Goal: Use online tool/utility: Utilize a website feature to perform a specific function

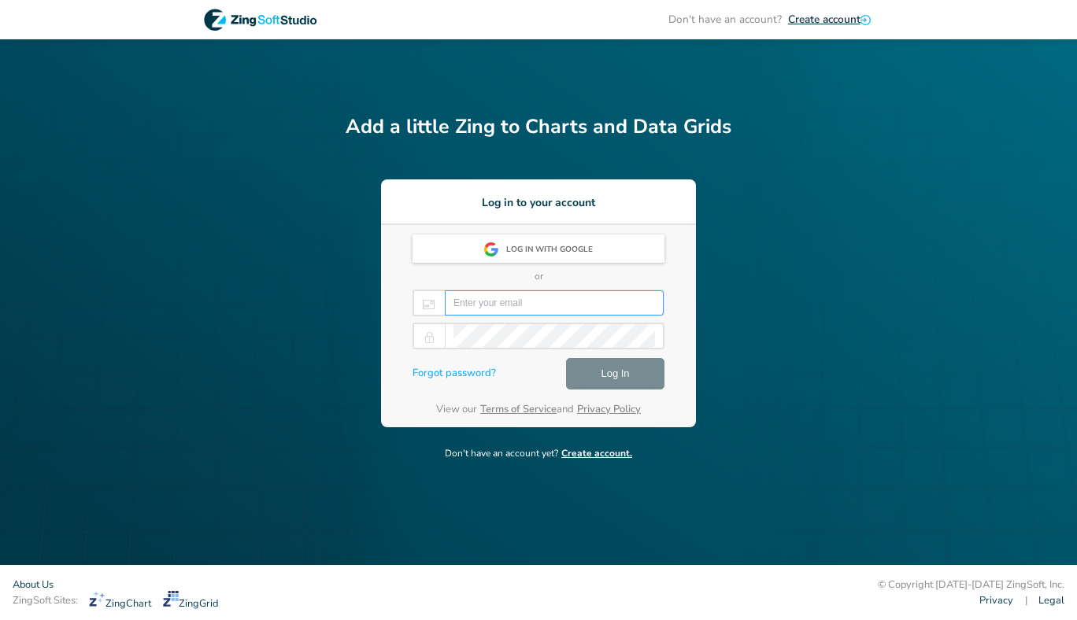
click at [544, 294] on input "email" at bounding box center [554, 303] width 202 height 24
drag, startPoint x: 544, startPoint y: 294, endPoint x: 611, endPoint y: 312, distance: 69.5
click at [611, 312] on input "email" at bounding box center [554, 303] width 202 height 24
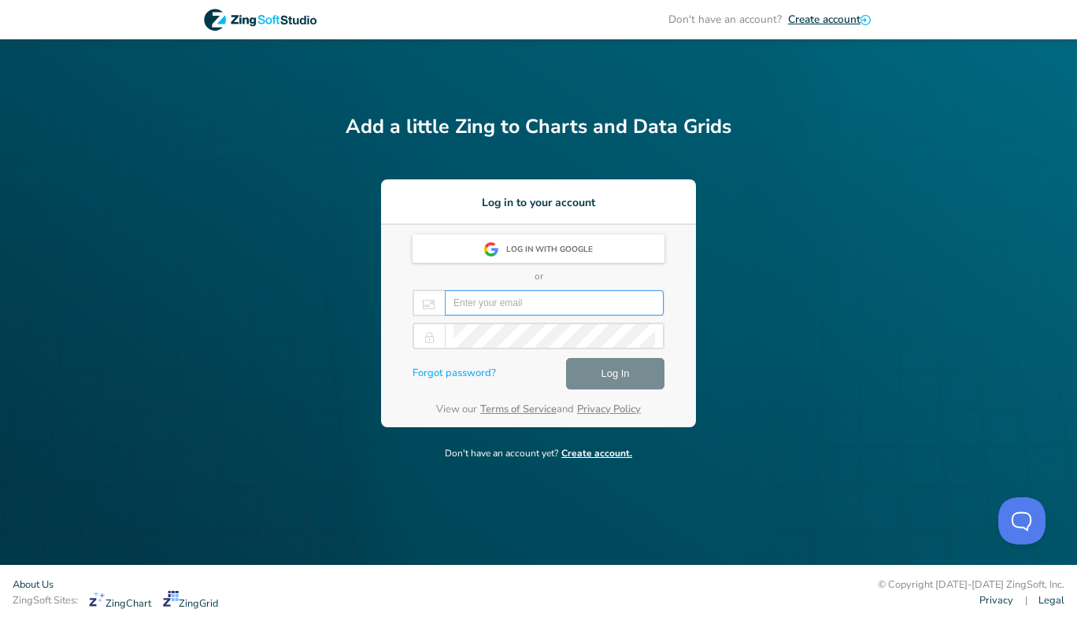
click at [611, 312] on input "email" at bounding box center [554, 303] width 202 height 24
type input "[EMAIL_ADDRESS][DOMAIN_NAME]"
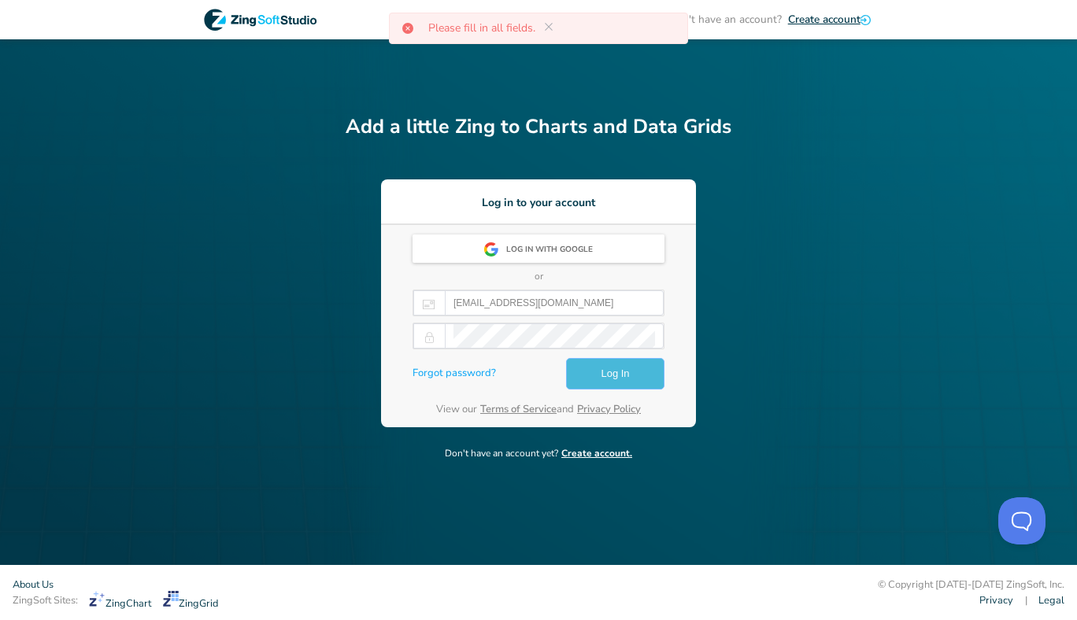
click at [614, 380] on span "Log In" at bounding box center [615, 373] width 28 height 19
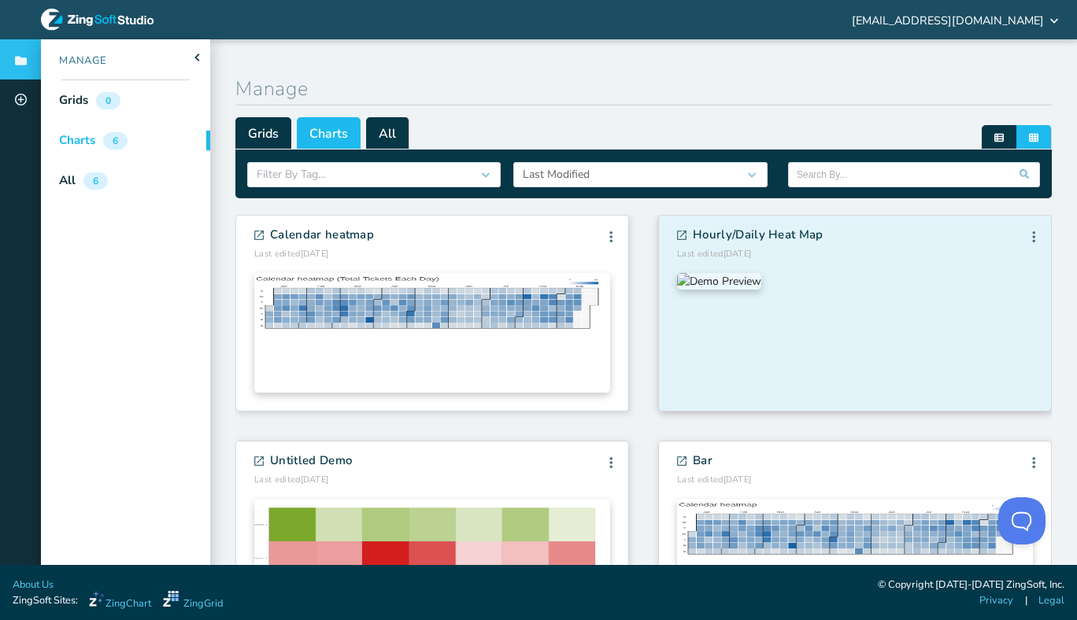
scroll to position [245, 0]
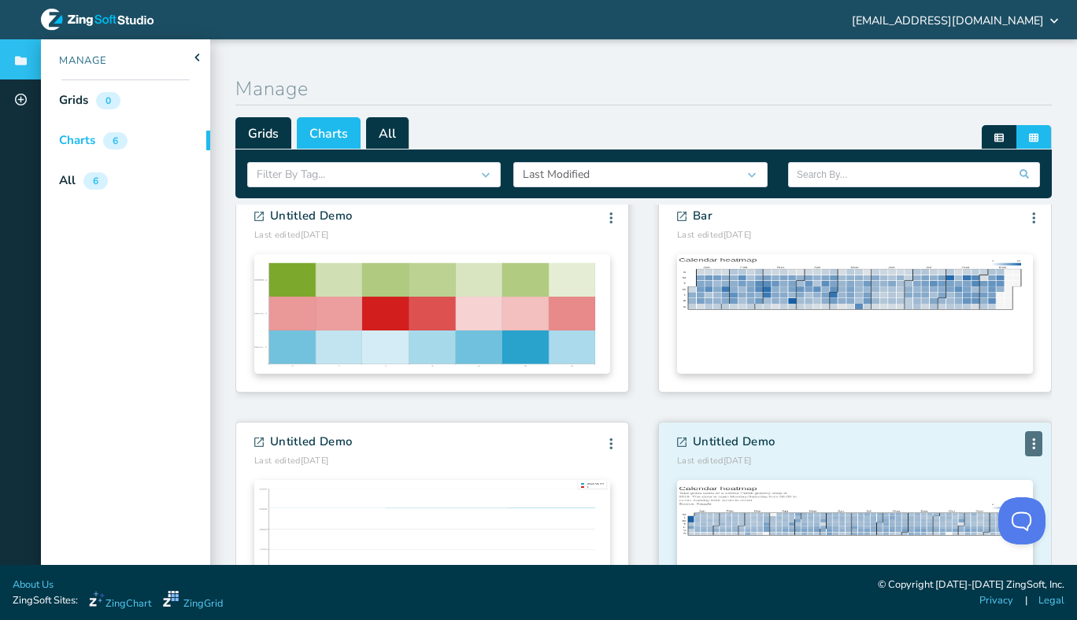
click at [1028, 450] on span at bounding box center [1033, 444] width 11 height 13
click at [972, 538] on li "Delete" at bounding box center [998, 534] width 85 height 28
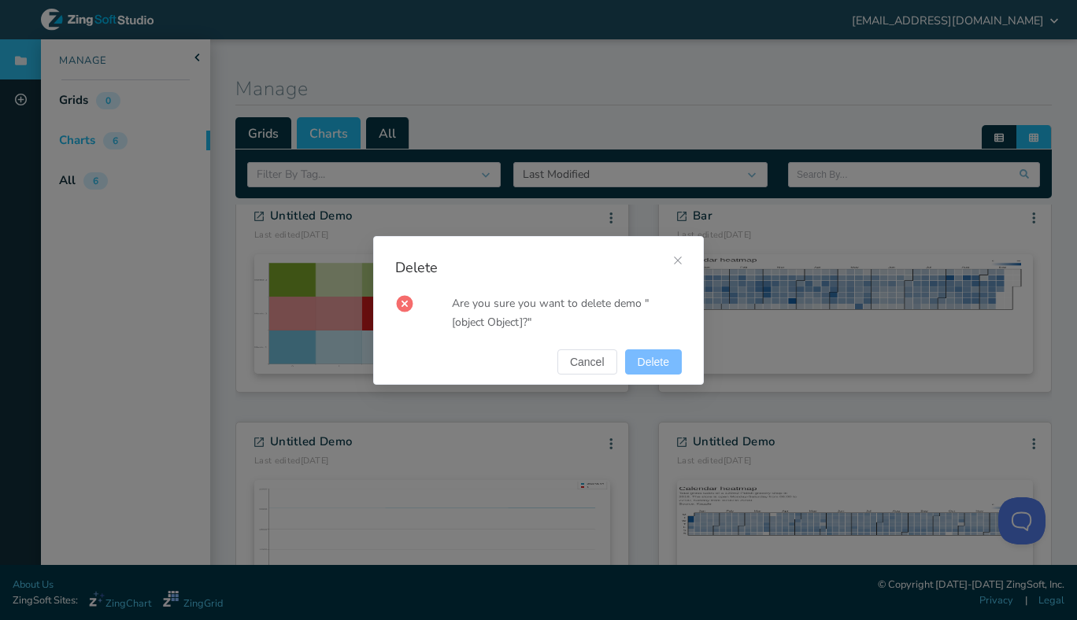
click at [666, 365] on span "Delete" at bounding box center [653, 362] width 31 height 11
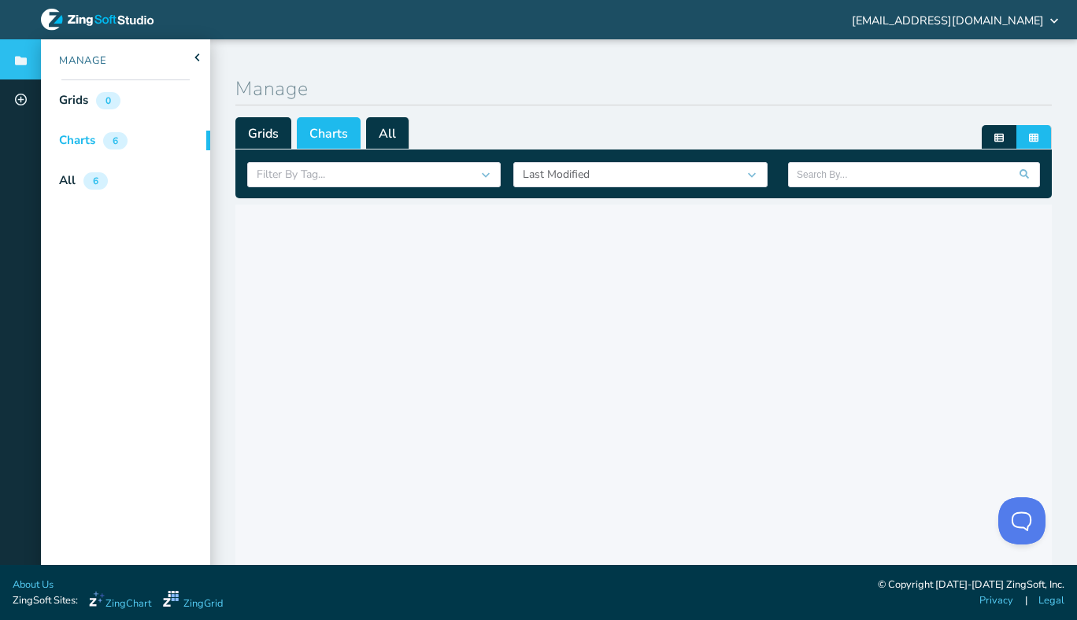
scroll to position [0, 0]
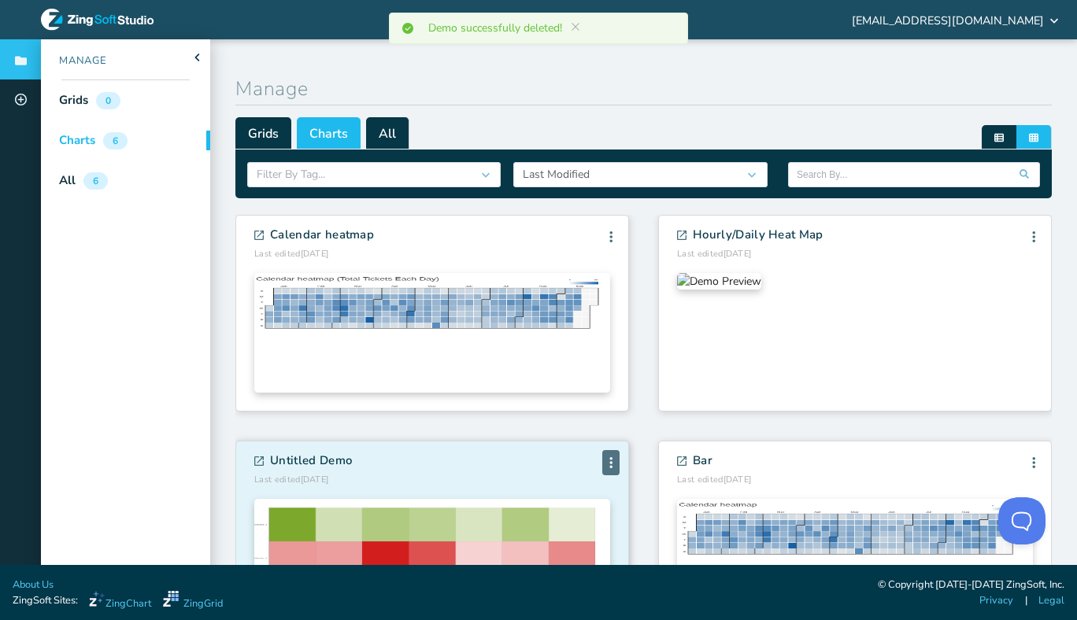
click at [605, 464] on span at bounding box center [610, 463] width 11 height 13
click at [561, 543] on li "Delete" at bounding box center [576, 552] width 85 height 28
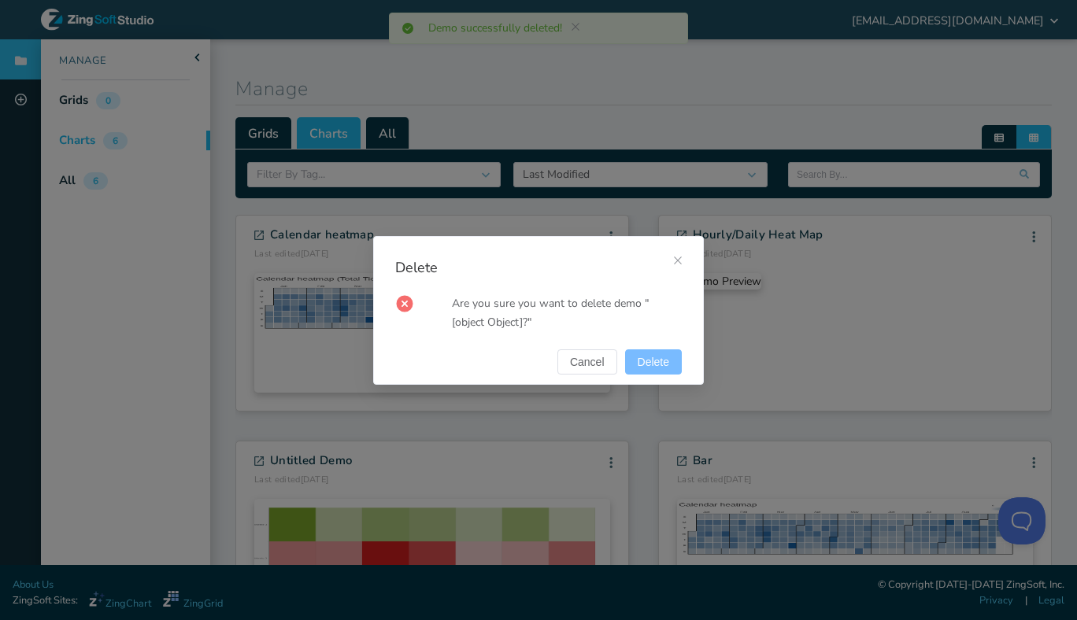
click at [655, 354] on button "Delete" at bounding box center [653, 361] width 57 height 25
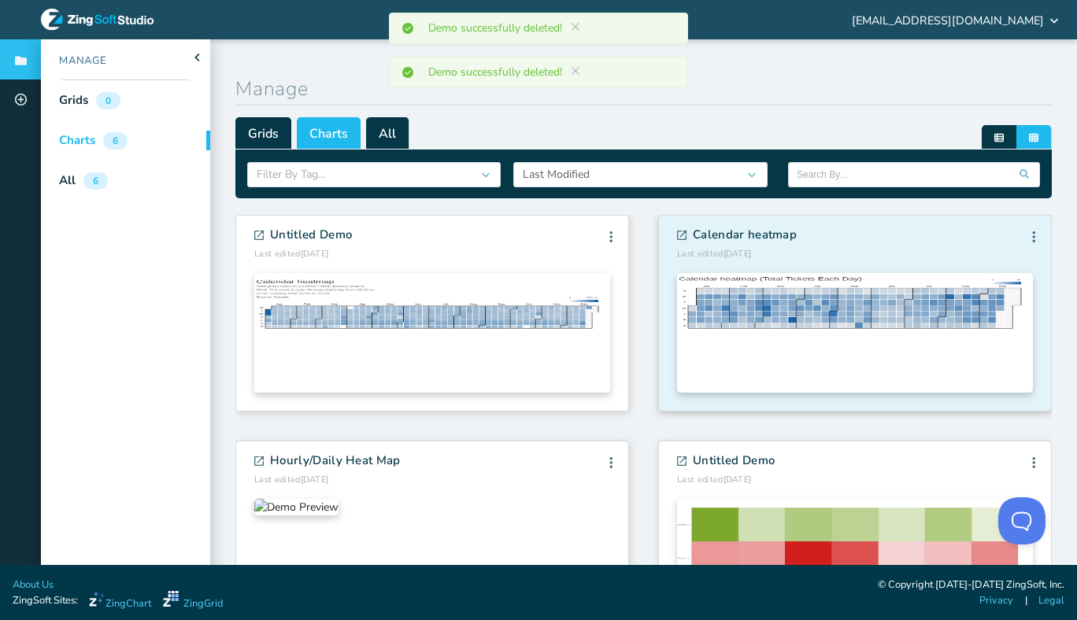
scroll to position [245, 0]
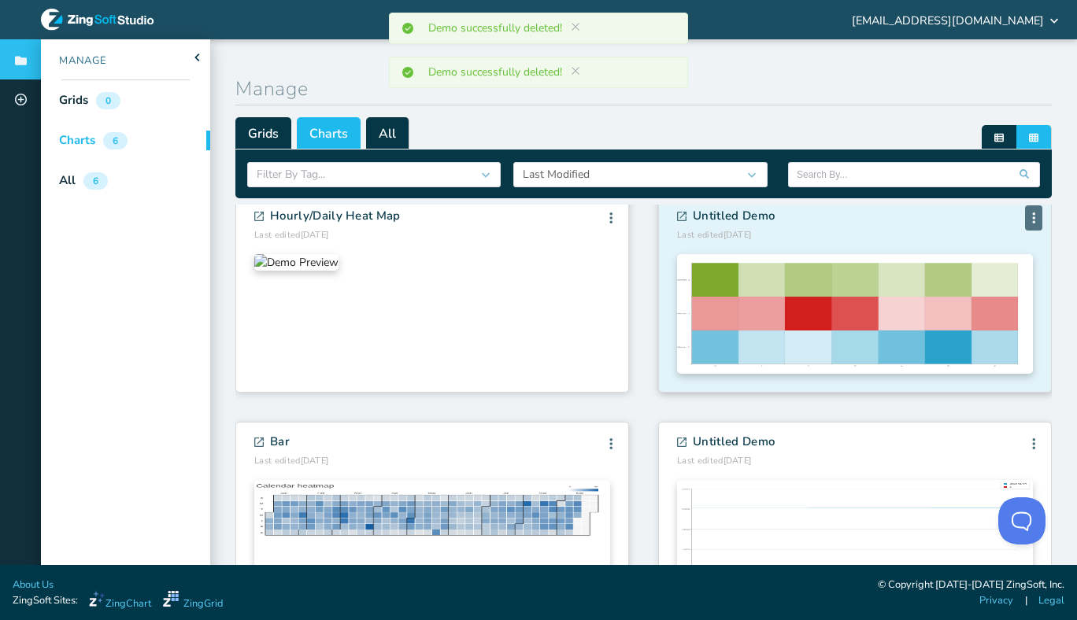
click at [1032, 216] on icon at bounding box center [1033, 218] width 3 height 11
click at [973, 307] on li "Delete" at bounding box center [998, 308] width 85 height 28
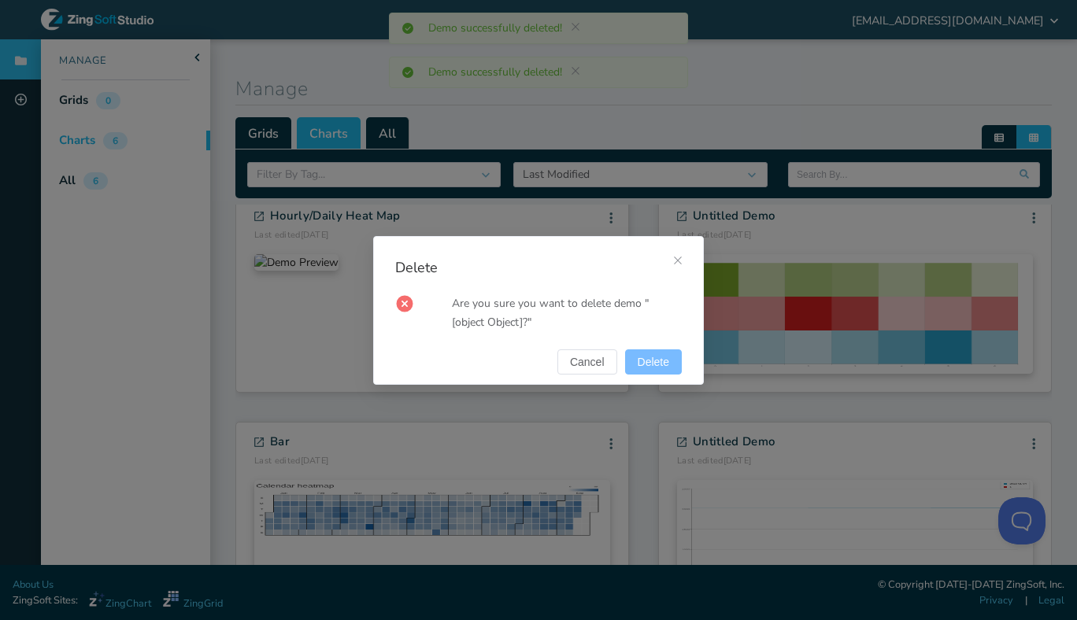
click at [656, 366] on span "Delete" at bounding box center [653, 362] width 31 height 11
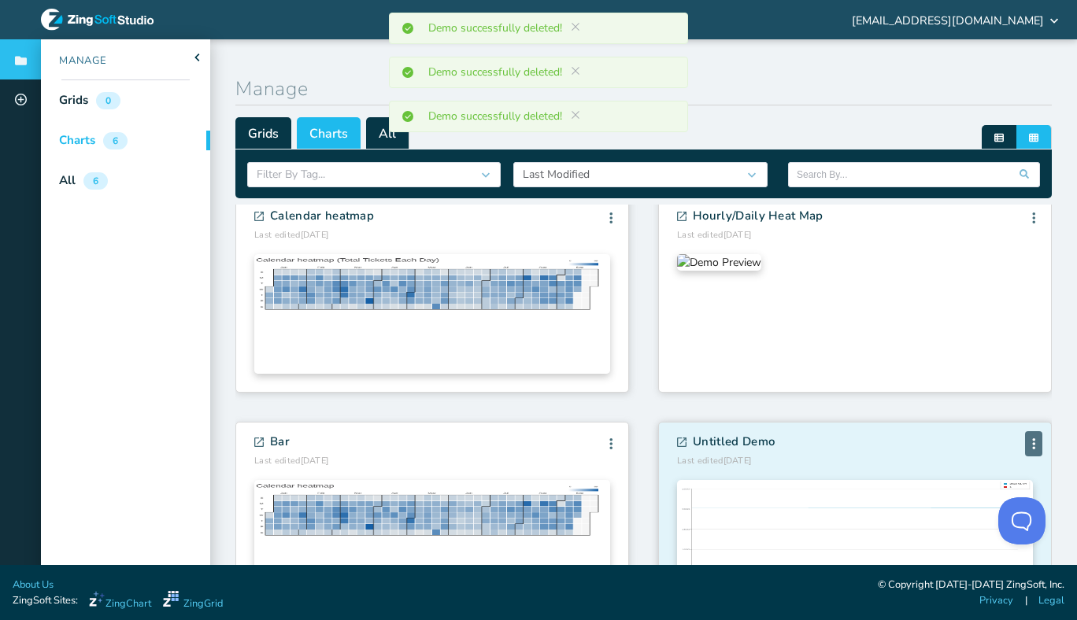
click at [1028, 444] on span at bounding box center [1033, 444] width 11 height 13
click at [961, 542] on li "Delete" at bounding box center [998, 534] width 85 height 28
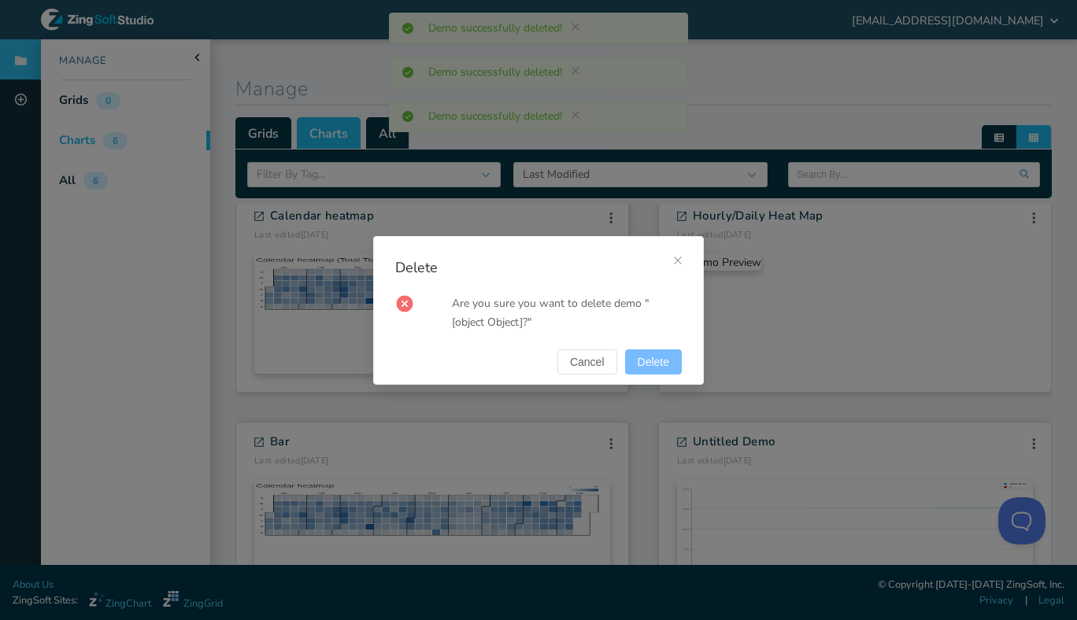
click at [649, 361] on span "Delete" at bounding box center [653, 362] width 31 height 11
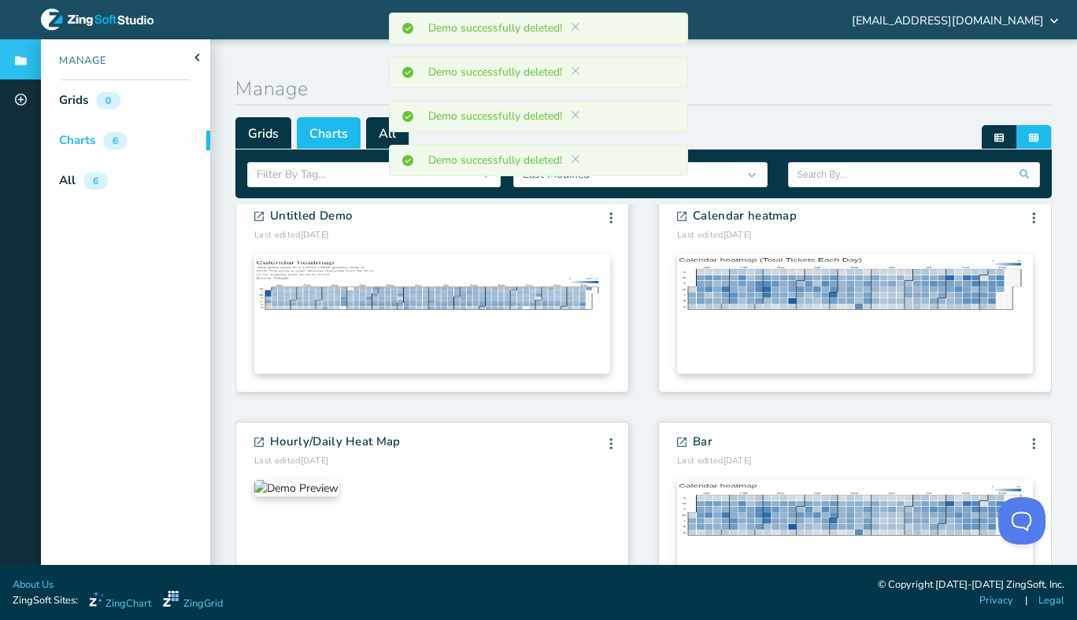
click at [588, 95] on li "Delete" at bounding box center [576, 82] width 85 height 28
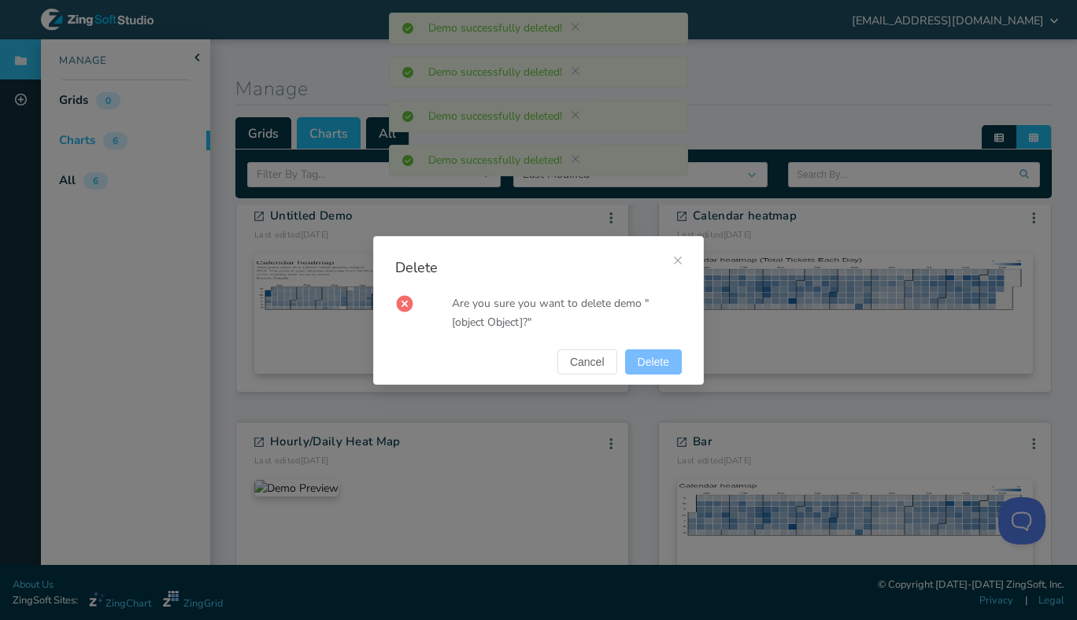
click at [639, 353] on button "Delete" at bounding box center [653, 361] width 57 height 25
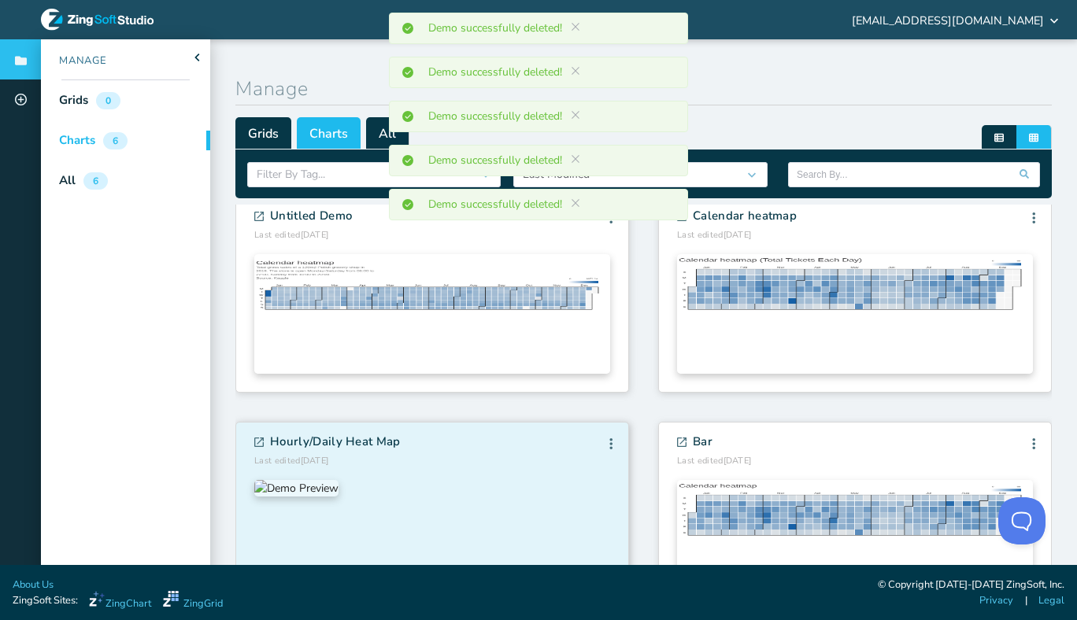
click at [502, 468] on div "Hourly/Daily Heat Map Last edited [DATE] Edit Info Fork [GEOGRAPHIC_DATA] Edit …" at bounding box center [432, 451] width 356 height 32
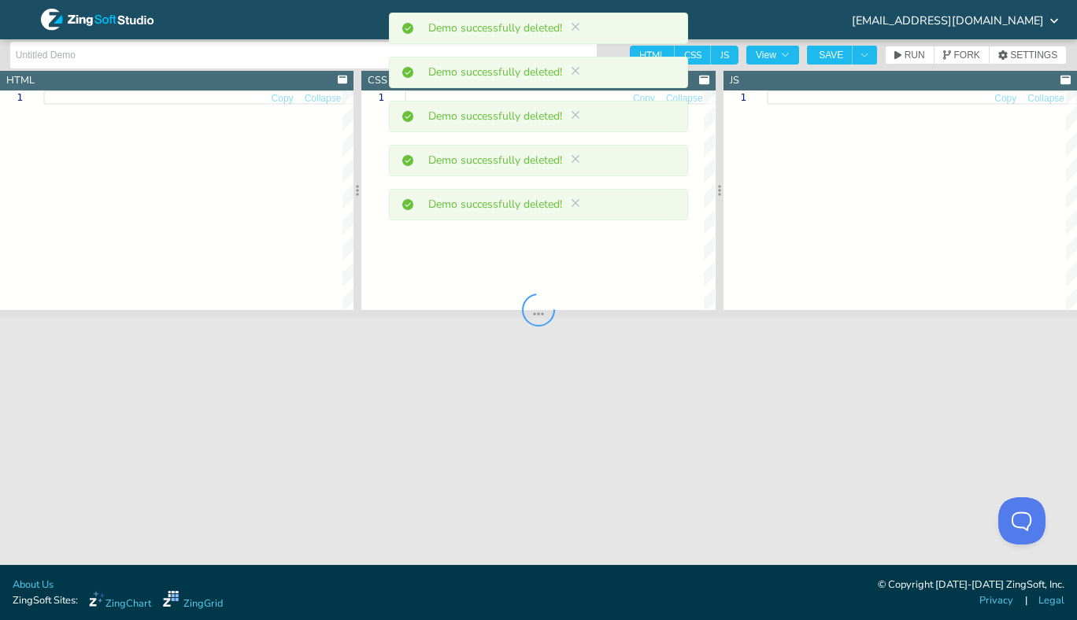
type input "Hourly/Daily Heat Map"
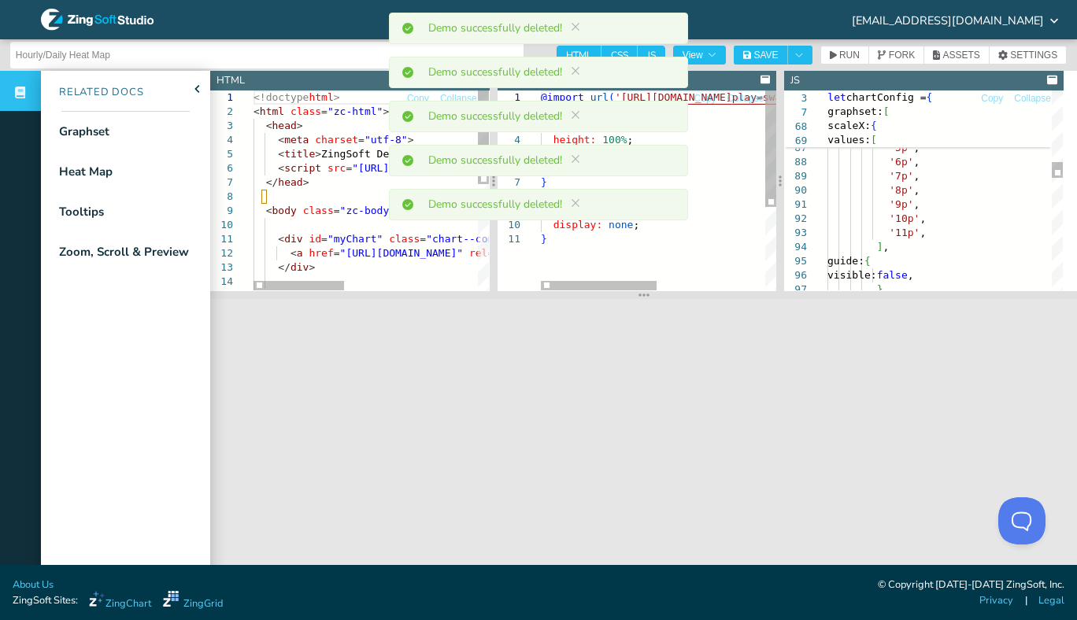
drag, startPoint x: 638, startPoint y: 369, endPoint x: 659, endPoint y: 294, distance: 78.5
click at [659, 294] on section at bounding box center [643, 295] width 867 height 8
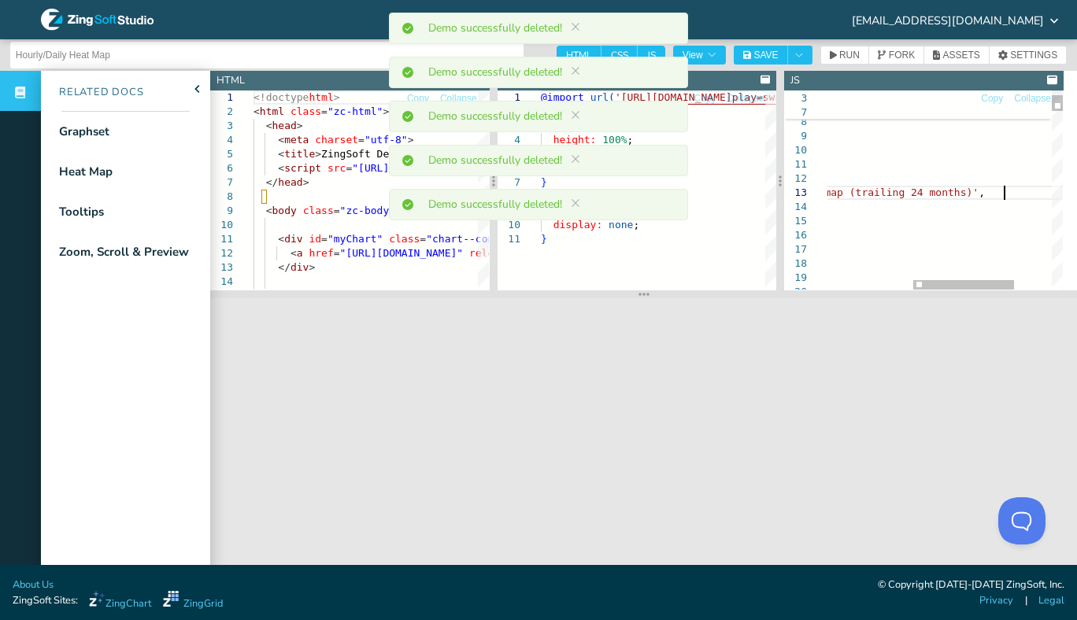
click at [767, 57] on span "SAVE" at bounding box center [765, 54] width 24 height 9
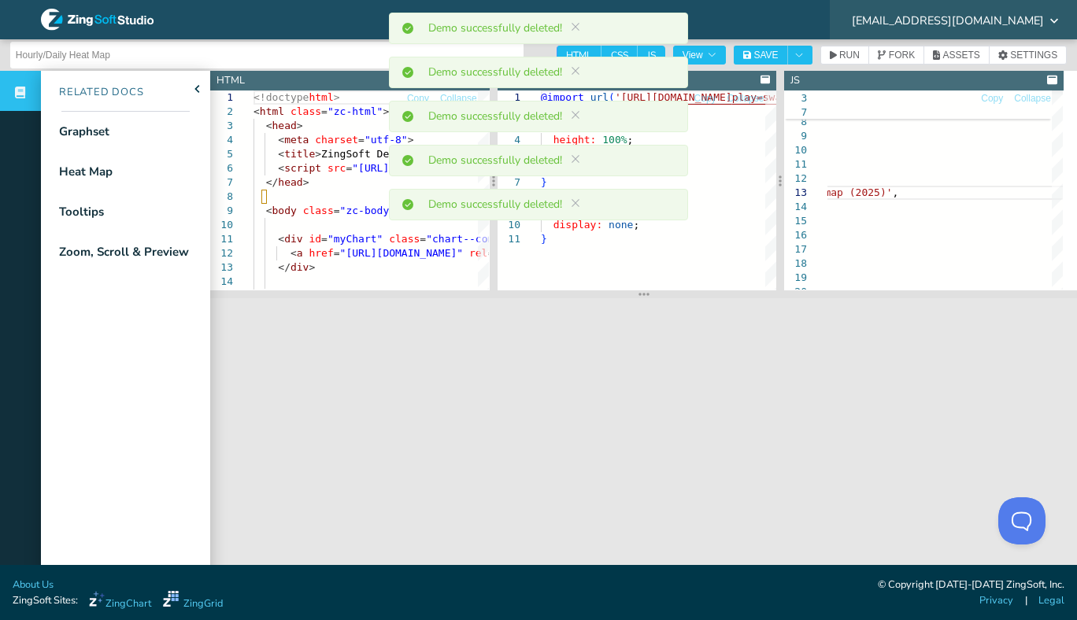
drag, startPoint x: 1026, startPoint y: 29, endPoint x: 1032, endPoint y: 21, distance: 9.6
click at [1032, 21] on div "[EMAIL_ADDRESS][DOMAIN_NAME]" at bounding box center [953, 19] width 247 height 49
click at [1032, 21] on span "[EMAIL_ADDRESS][DOMAIN_NAME]" at bounding box center [948, 20] width 192 height 11
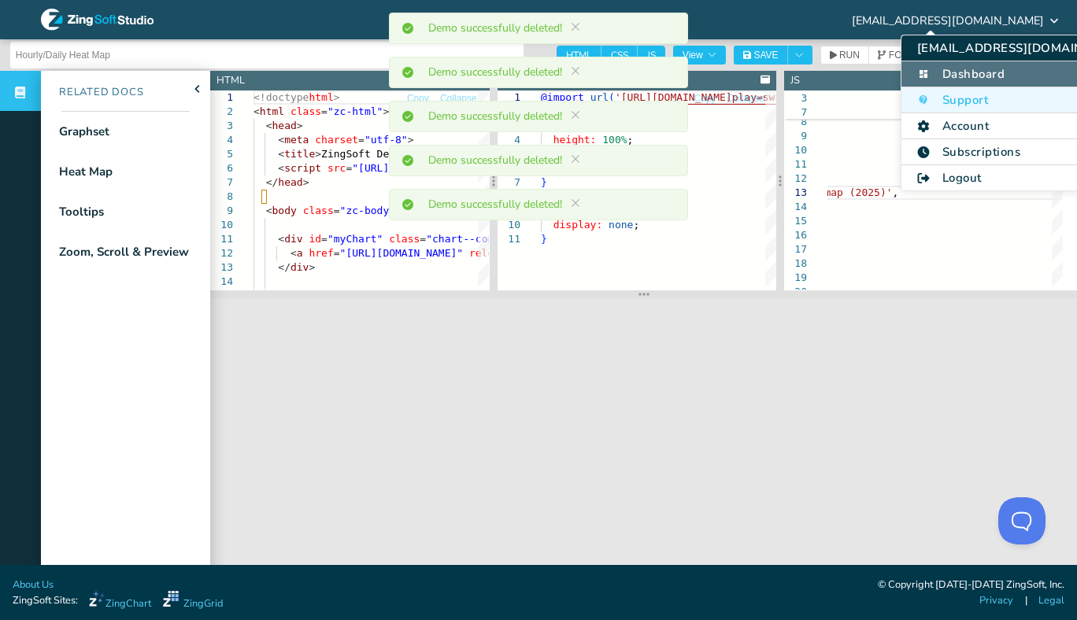
click at [1006, 77] on li "Dashboard" at bounding box center [1023, 74] width 244 height 26
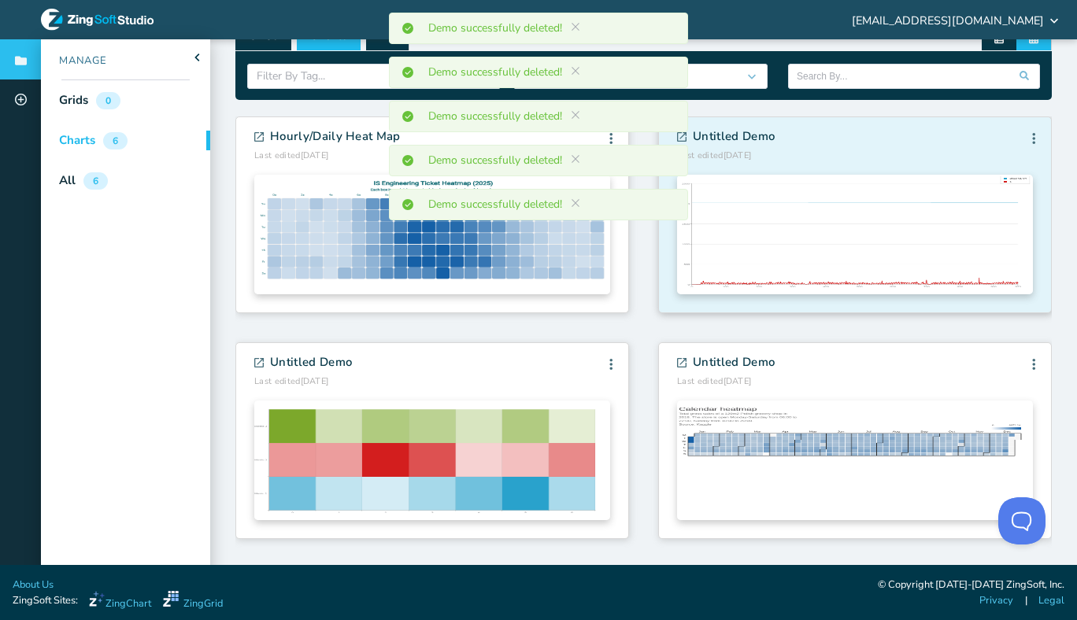
scroll to position [207, 0]
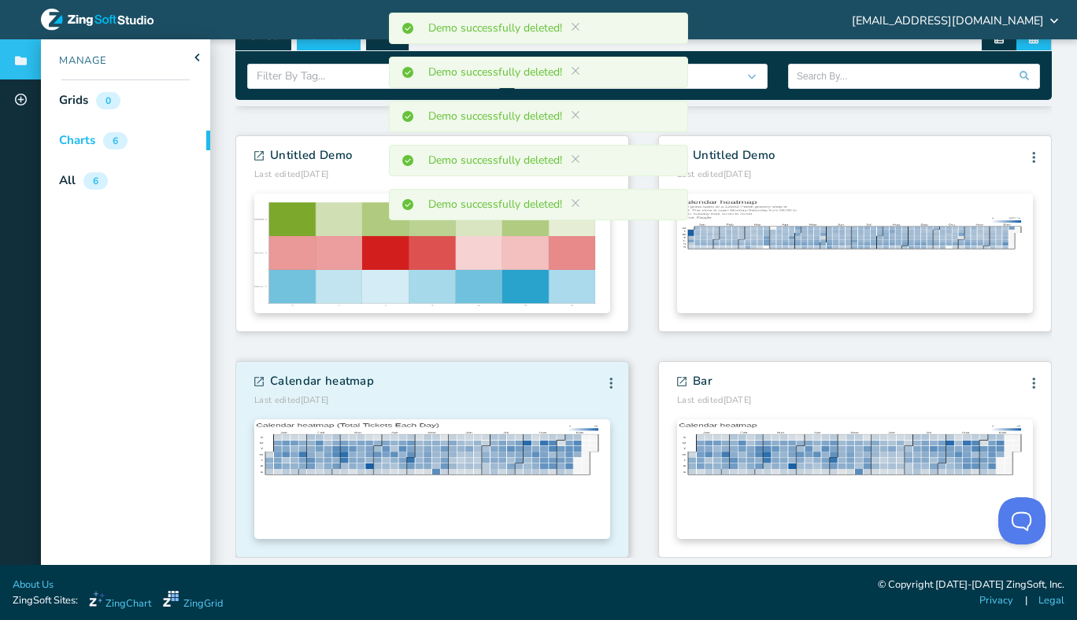
click at [442, 414] on div at bounding box center [432, 476] width 356 height 138
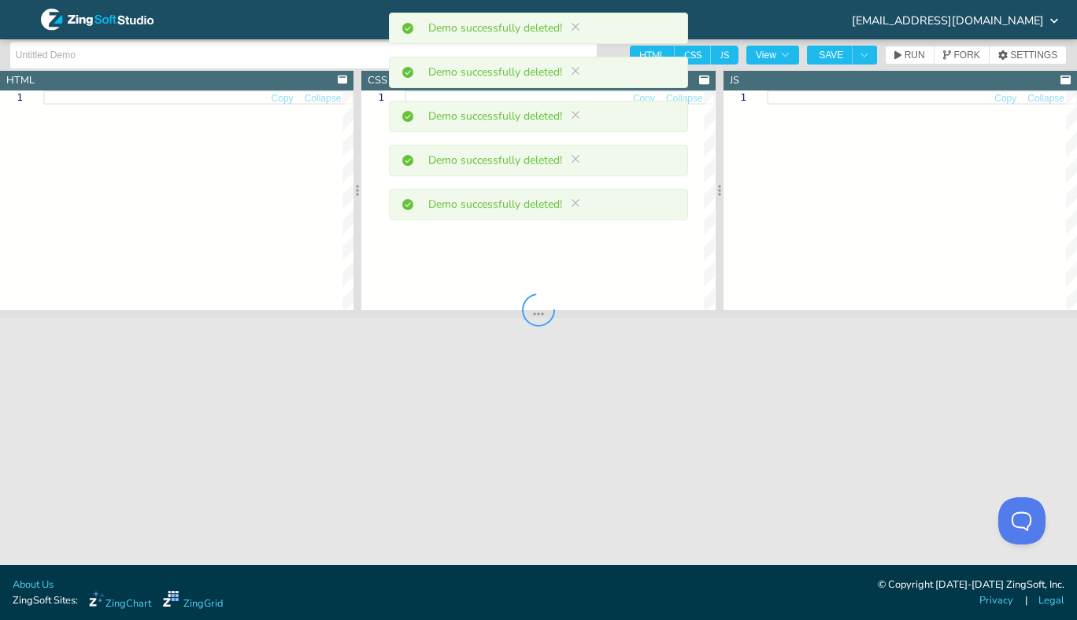
type input "Calendar heatmap"
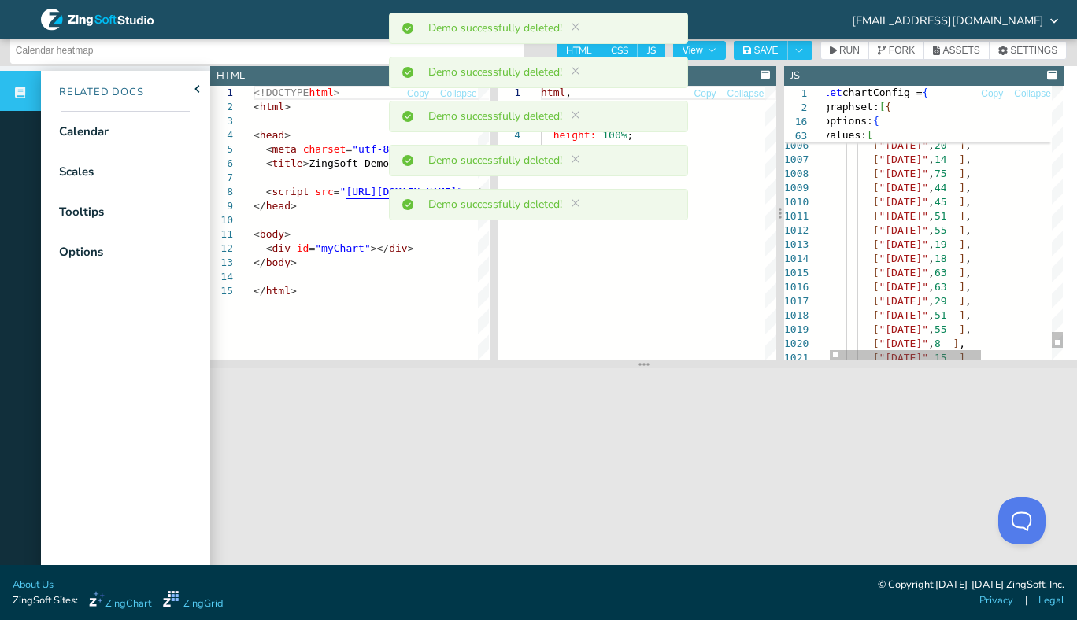
scroll to position [11, 0]
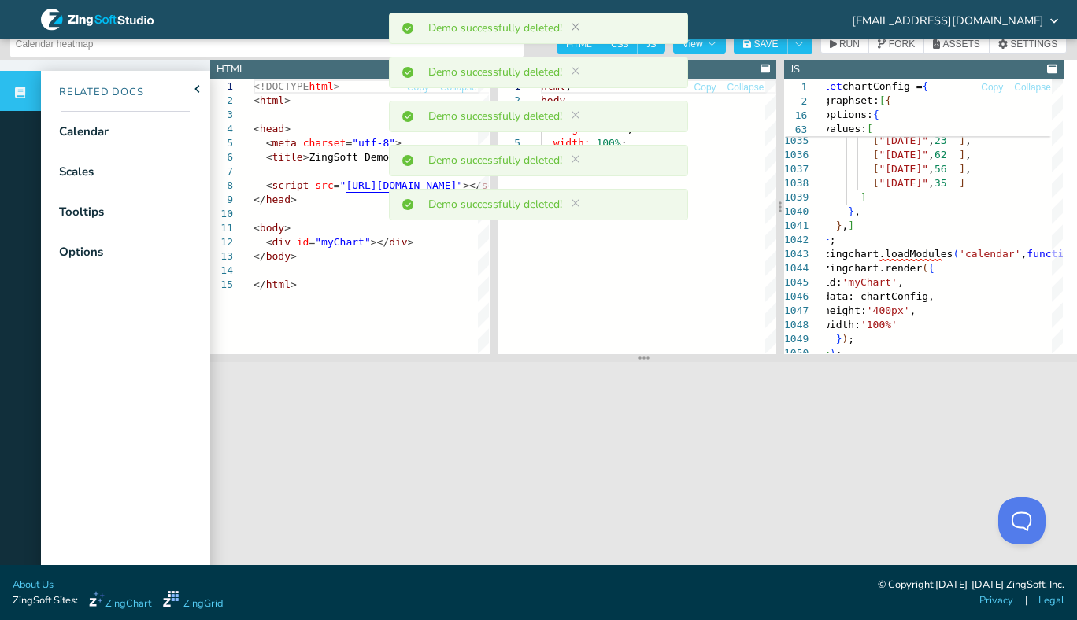
click at [576, 27] on icon at bounding box center [575, 27] width 8 height 8
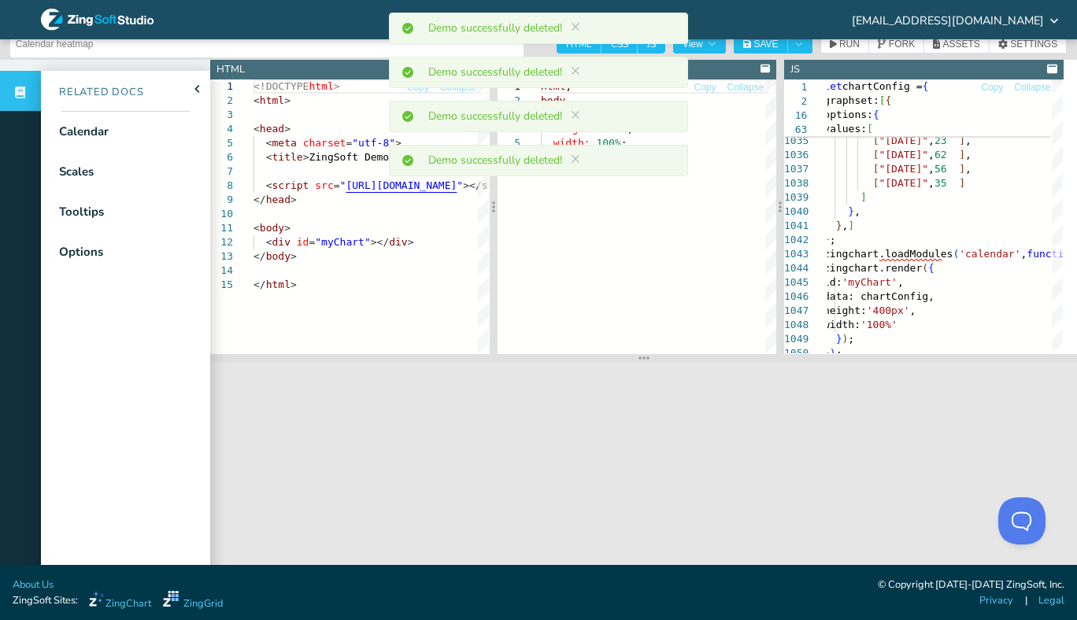
click at [576, 27] on icon at bounding box center [575, 27] width 8 height 8
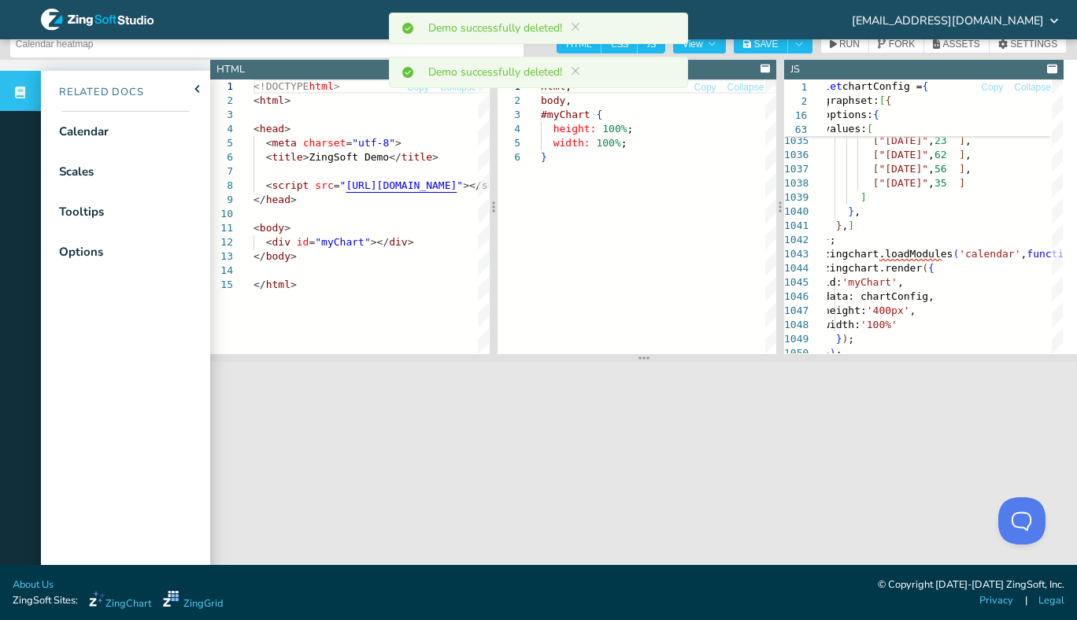
click at [576, 27] on icon at bounding box center [575, 27] width 8 height 8
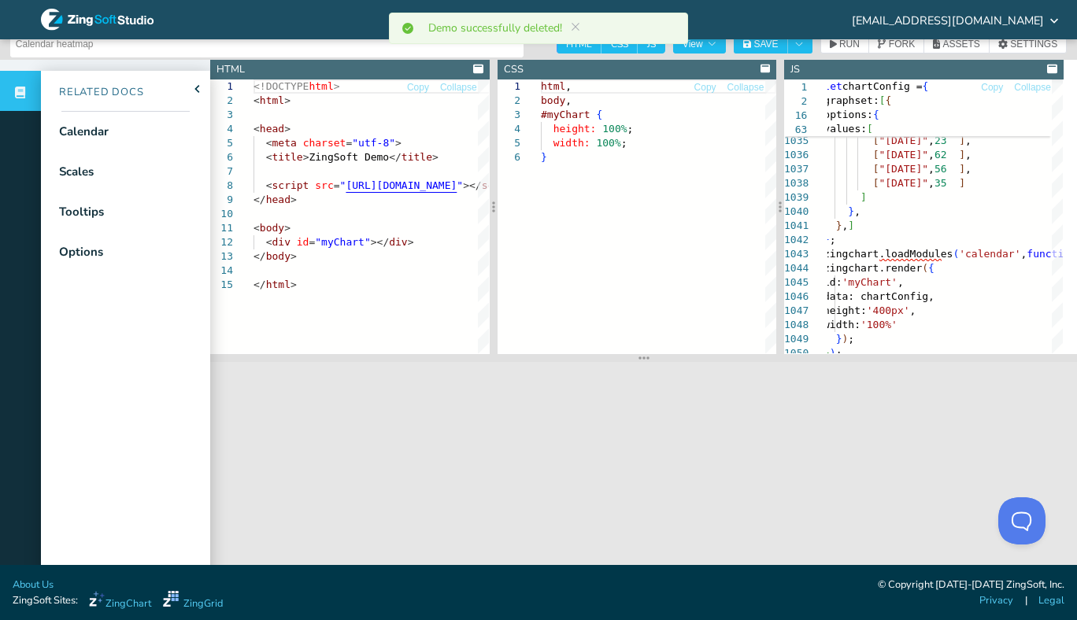
click at [576, 27] on icon at bounding box center [575, 27] width 8 height 8
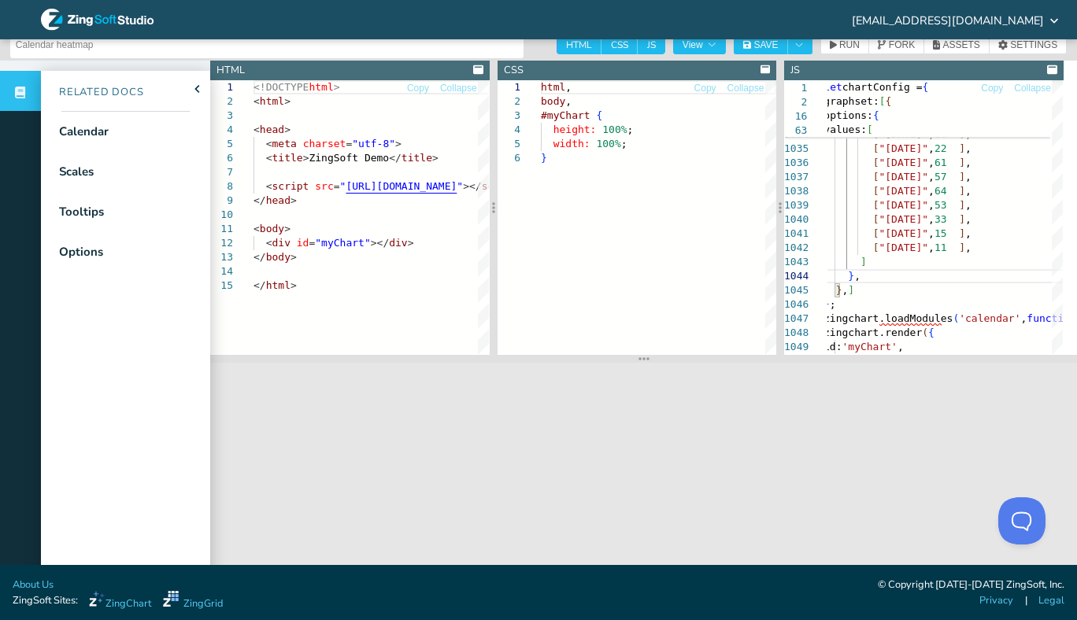
scroll to position [55, 0]
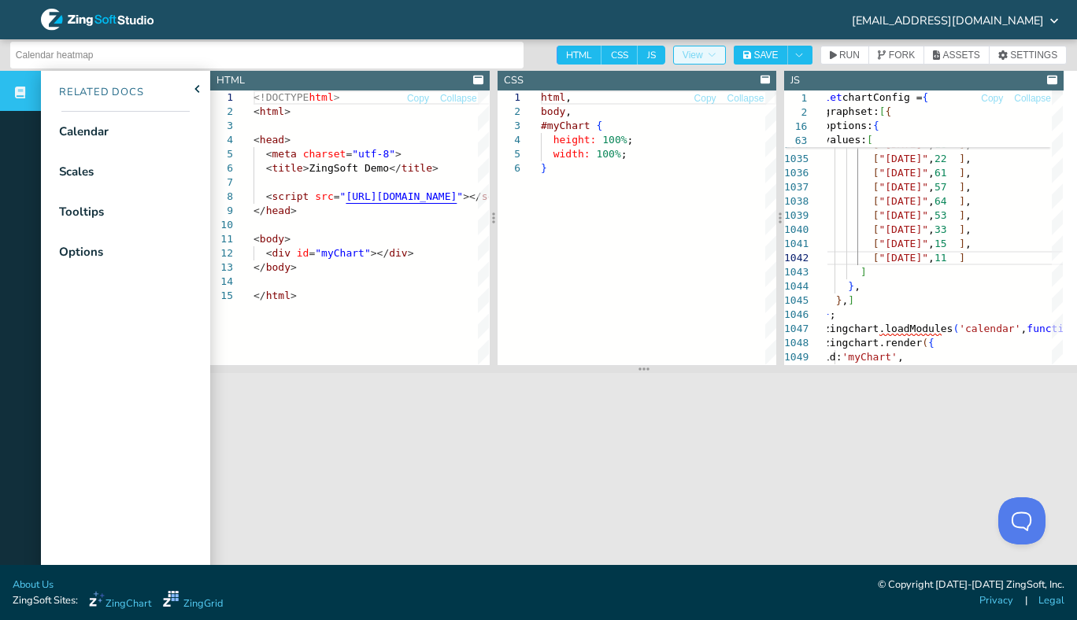
click at [716, 57] on icon "button" at bounding box center [711, 54] width 9 height 9
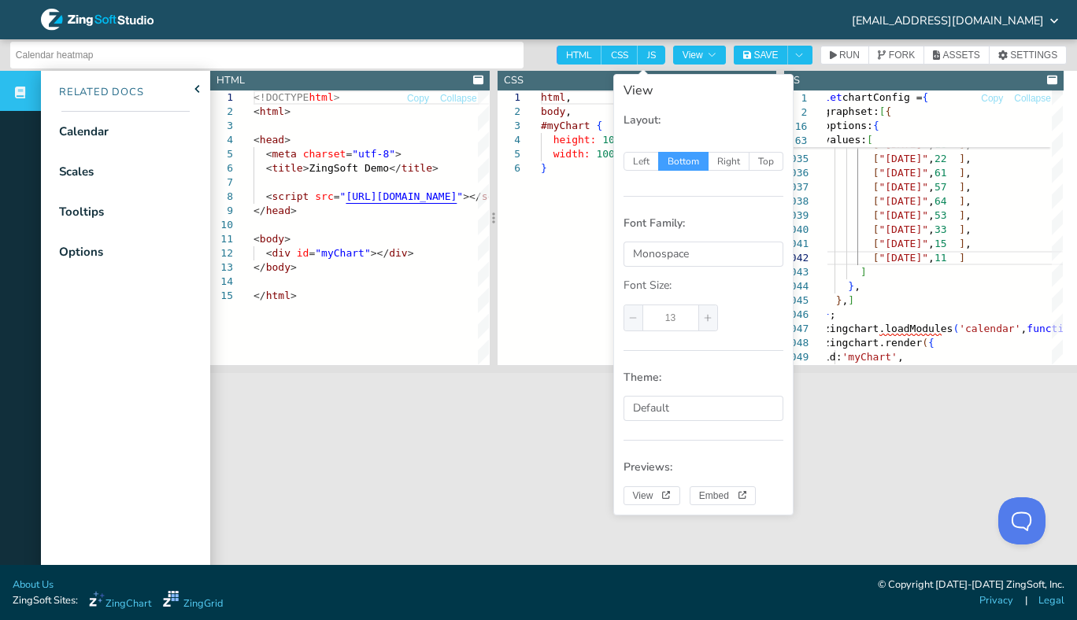
click at [734, 508] on div "View Layout: Left Bottom Right Top Font Family: Monospace Font Size: 13 Theme: …" at bounding box center [703, 295] width 180 height 442
click at [741, 494] on icon "View" at bounding box center [742, 495] width 9 height 9
